Goal: Find specific page/section: Find specific page/section

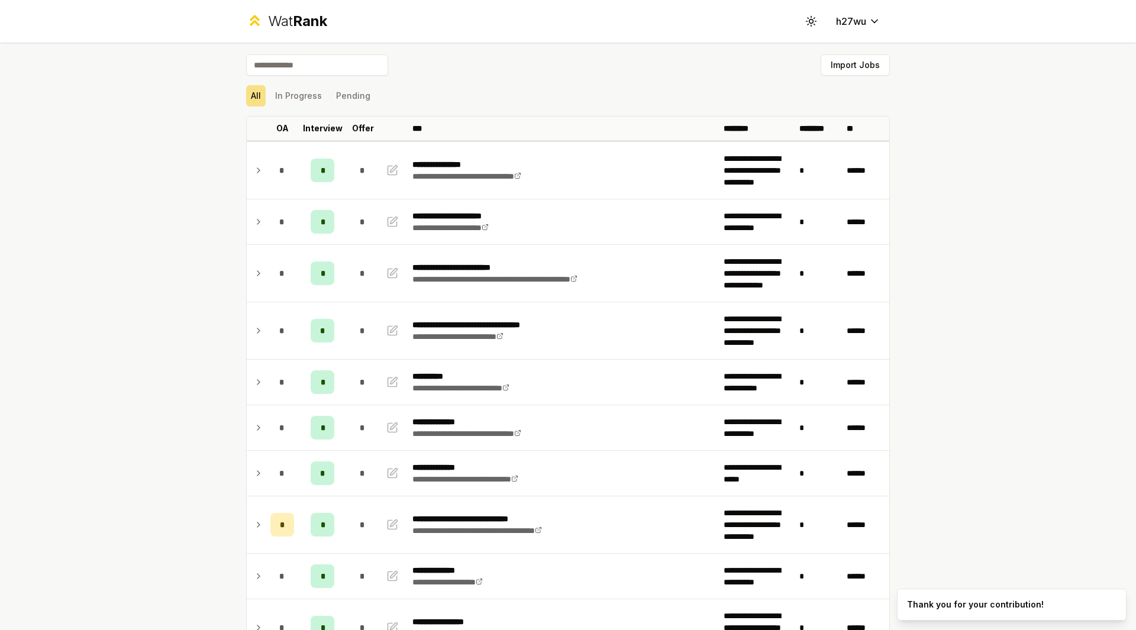
scroll to position [187, 0]
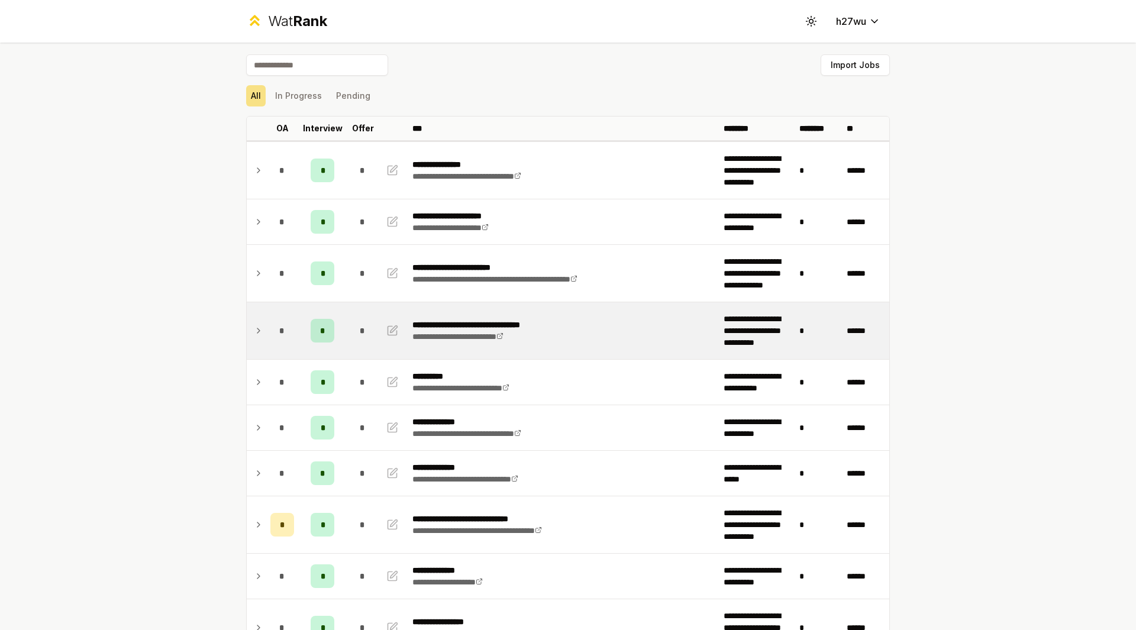
click at [270, 322] on div "*" at bounding box center [282, 331] width 24 height 24
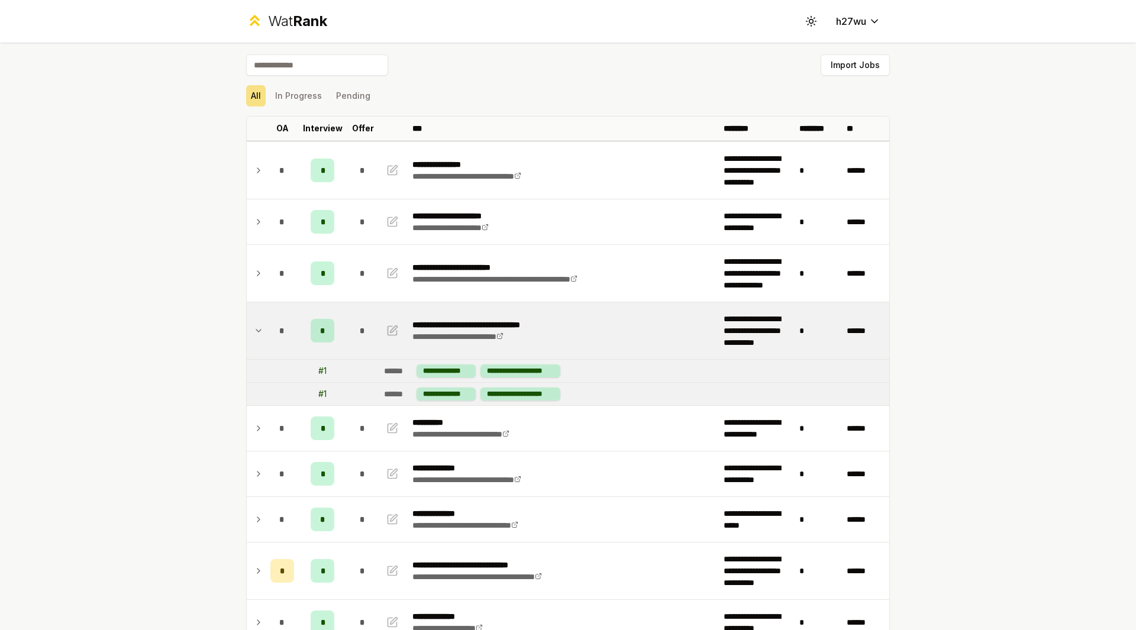
click at [270, 324] on div "*" at bounding box center [282, 331] width 24 height 24
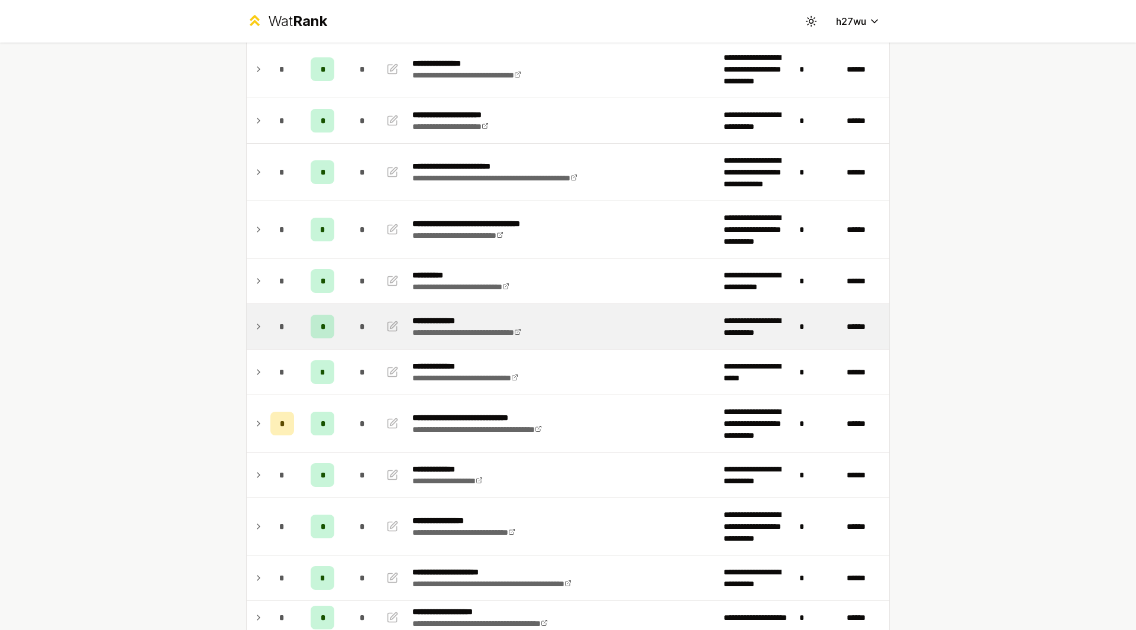
scroll to position [102, 0]
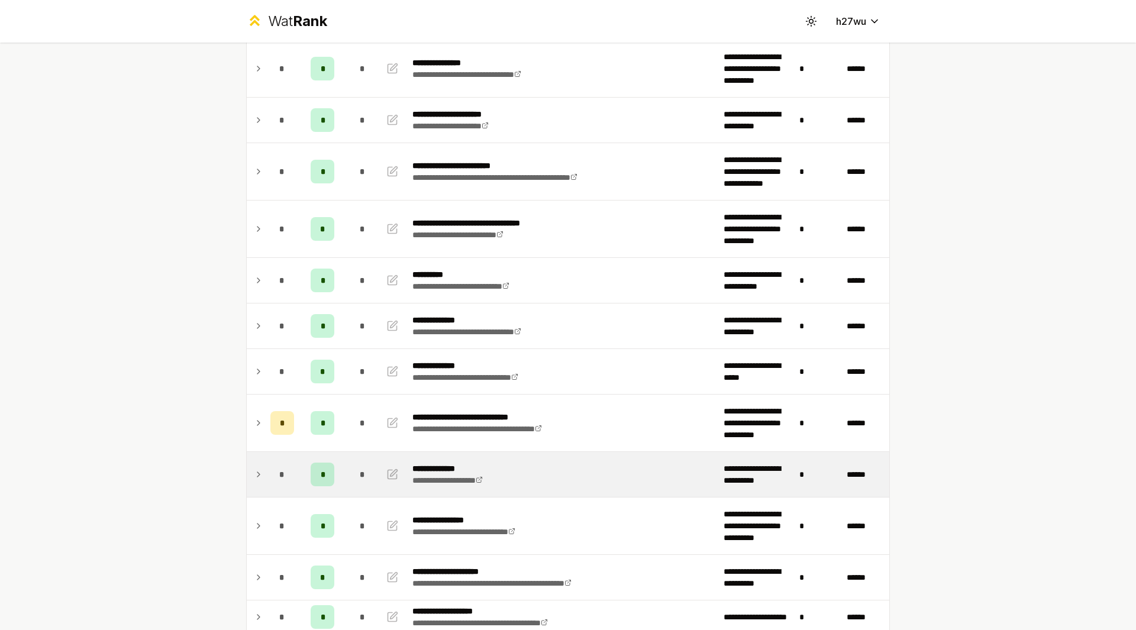
click at [260, 465] on td at bounding box center [256, 474] width 19 height 45
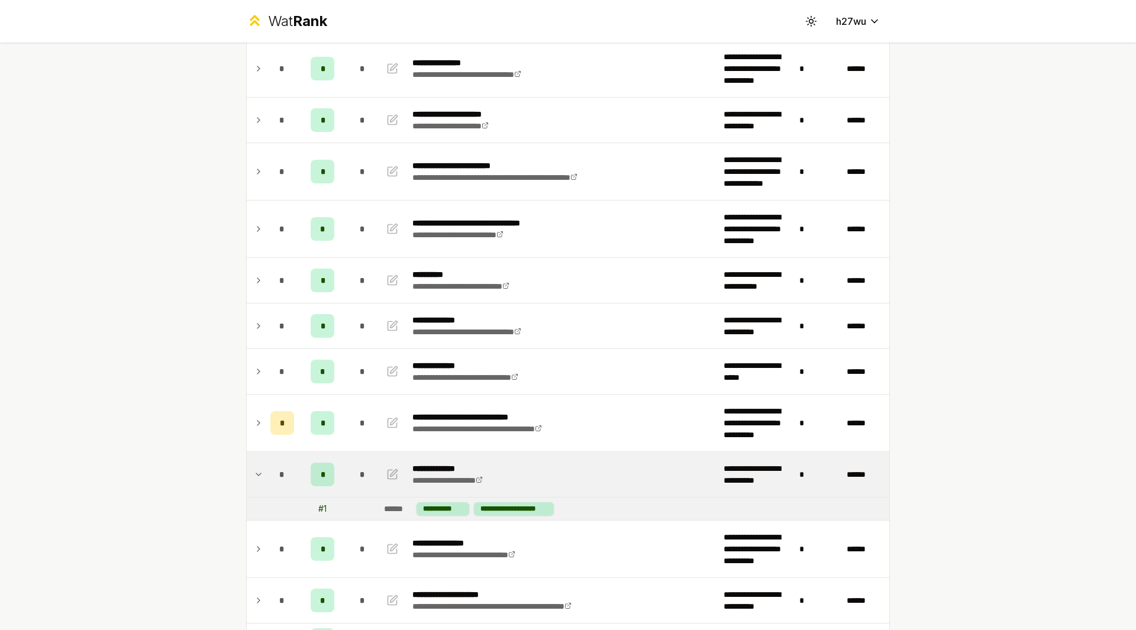
click at [260, 465] on td at bounding box center [256, 474] width 19 height 45
